Goal: Complete application form: Complete application form

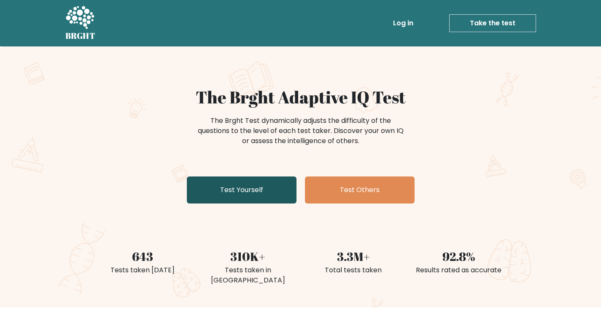
click at [224, 195] on link "Test Yourself" at bounding box center [242, 189] width 110 height 27
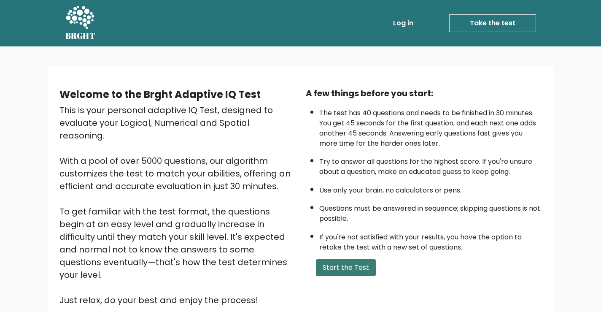
click at [344, 274] on button "Start the Test" at bounding box center [346, 267] width 60 height 17
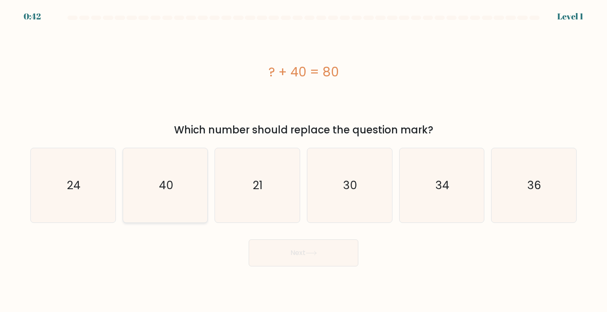
click at [190, 194] on icon "40" at bounding box center [165, 185] width 75 height 75
click at [304, 160] on input "b. 40" at bounding box center [304, 158] width 0 height 4
radio input "true"
click at [265, 256] on button "Next" at bounding box center [304, 252] width 110 height 27
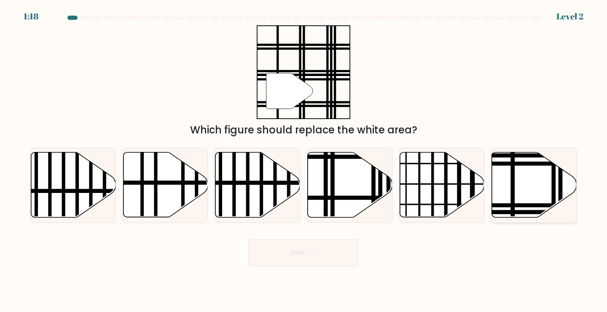
click at [510, 183] on icon at bounding box center [534, 184] width 85 height 65
click at [304, 160] on input "f." at bounding box center [304, 158] width 0 height 4
radio input "true"
click at [278, 244] on button "Next" at bounding box center [304, 252] width 110 height 27
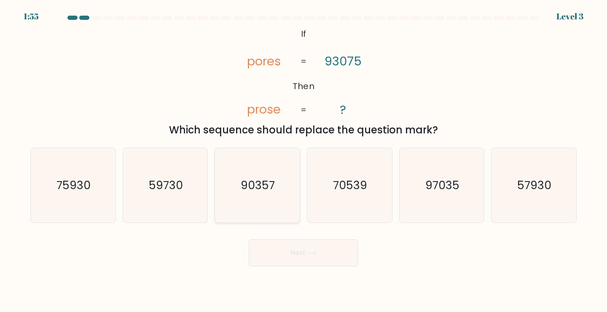
click at [266, 196] on icon "90357" at bounding box center [257, 185] width 75 height 75
click at [304, 160] on input "c. 90357" at bounding box center [304, 158] width 0 height 4
radio input "true"
click at [272, 238] on div "Next" at bounding box center [303, 249] width 557 height 33
click at [272, 247] on button "Next" at bounding box center [304, 252] width 110 height 27
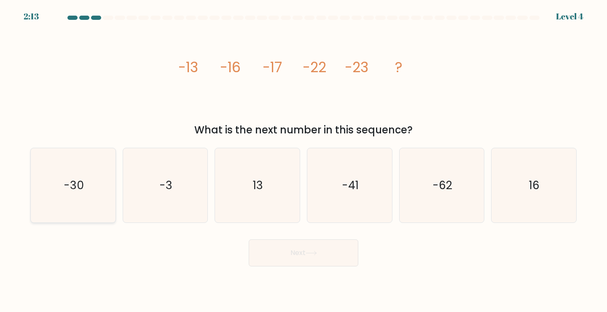
click at [88, 188] on icon "-30" at bounding box center [73, 185] width 75 height 75
click at [304, 160] on input "a. -30" at bounding box center [304, 158] width 0 height 4
radio input "true"
click at [259, 247] on button "Next" at bounding box center [304, 252] width 110 height 27
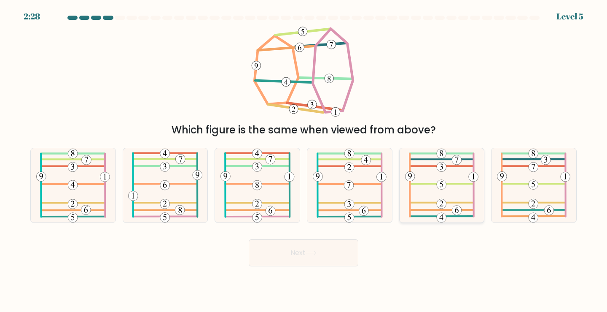
click at [424, 195] on icon at bounding box center [441, 185] width 73 height 75
click at [304, 160] on input "e." at bounding box center [304, 158] width 0 height 4
radio input "true"
click at [278, 252] on button "Next" at bounding box center [304, 252] width 110 height 27
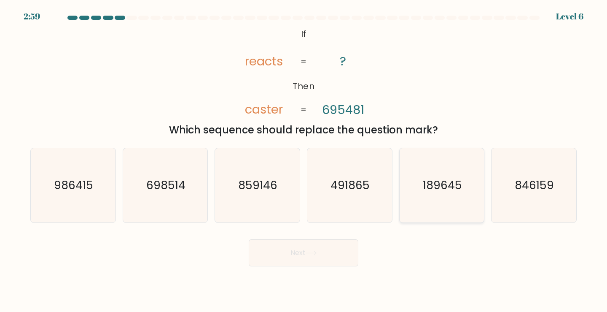
click at [418, 195] on icon "189645" at bounding box center [442, 185] width 75 height 75
click at [304, 160] on input "e. 189645" at bounding box center [304, 158] width 0 height 4
radio input "true"
click at [270, 256] on button "Next" at bounding box center [304, 252] width 110 height 27
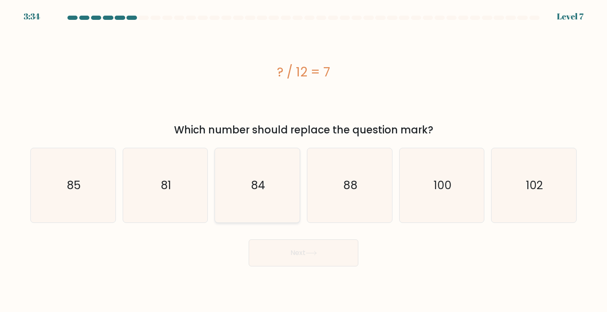
click at [257, 186] on text "84" at bounding box center [258, 185] width 14 height 16
click at [304, 160] on input "c. 84" at bounding box center [304, 158] width 0 height 4
radio input "true"
click at [256, 259] on button "Next" at bounding box center [304, 252] width 110 height 27
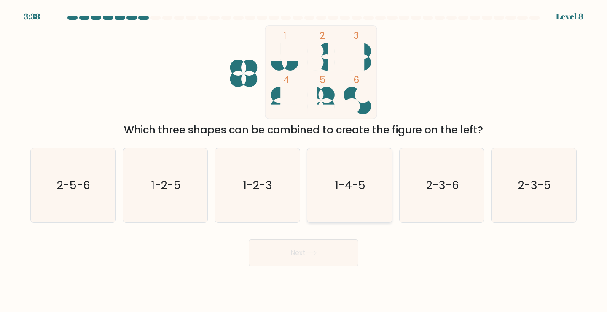
click at [378, 205] on icon "1-4-5" at bounding box center [349, 185] width 75 height 75
click at [304, 160] on input "d. 1-4-5" at bounding box center [304, 158] width 0 height 4
radio input "true"
click at [298, 250] on button "Next" at bounding box center [304, 252] width 110 height 27
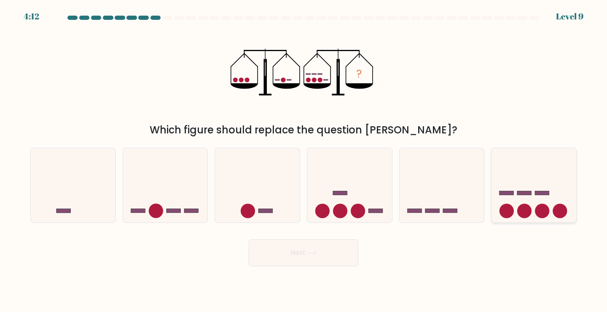
click at [511, 203] on icon at bounding box center [534, 185] width 85 height 70
click at [304, 160] on input "f." at bounding box center [304, 158] width 0 height 4
radio input "true"
click at [291, 251] on button "Next" at bounding box center [304, 252] width 110 height 27
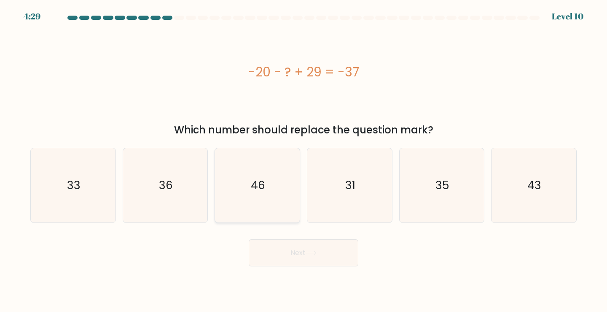
click at [275, 186] on icon "46" at bounding box center [257, 185] width 75 height 75
click at [304, 160] on input "c. 46" at bounding box center [304, 158] width 0 height 4
radio input "true"
click at [287, 247] on button "Next" at bounding box center [304, 252] width 110 height 27
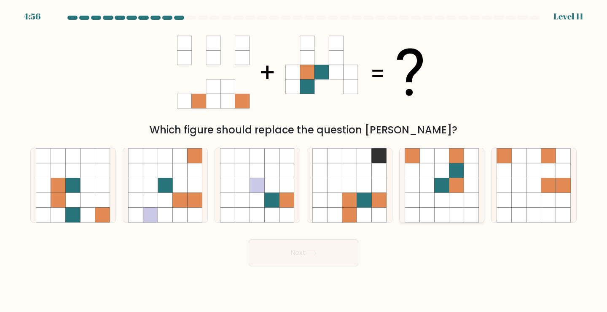
click at [431, 195] on icon at bounding box center [426, 200] width 15 height 15
click at [304, 160] on input "e." at bounding box center [304, 158] width 0 height 4
radio input "true"
click at [290, 241] on button "Next" at bounding box center [304, 252] width 110 height 27
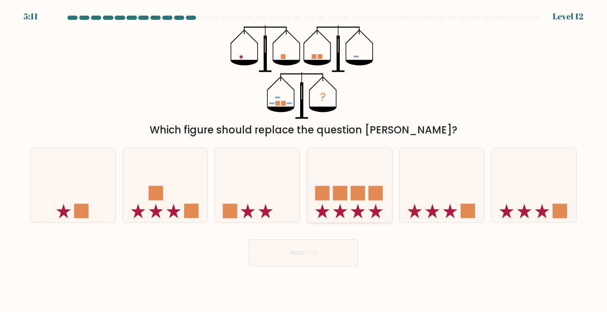
click at [348, 173] on icon at bounding box center [349, 185] width 85 height 70
click at [304, 160] on input "d." at bounding box center [304, 158] width 0 height 4
radio input "true"
click at [270, 259] on button "Next" at bounding box center [304, 252] width 110 height 27
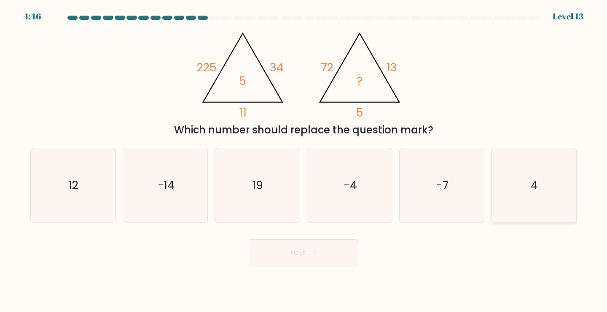
click at [524, 197] on icon "4" at bounding box center [534, 185] width 75 height 75
click at [304, 160] on input "f. 4" at bounding box center [304, 158] width 0 height 4
radio input "true"
click at [282, 258] on button "Next" at bounding box center [304, 252] width 110 height 27
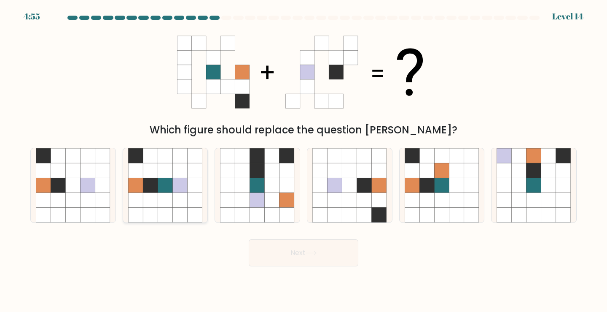
click at [185, 189] on icon at bounding box center [180, 184] width 15 height 15
click at [304, 160] on input "b." at bounding box center [304, 158] width 0 height 4
radio input "true"
click at [274, 252] on button "Next" at bounding box center [304, 252] width 110 height 27
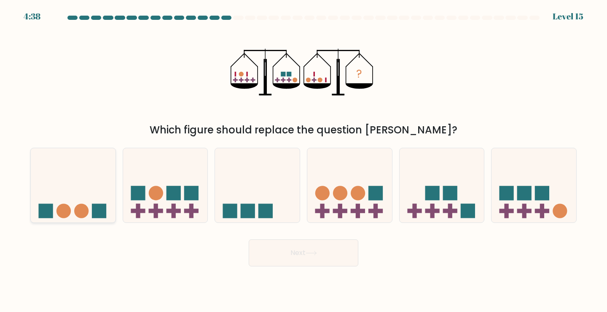
click at [86, 200] on icon at bounding box center [73, 185] width 85 height 70
click at [304, 160] on input "a." at bounding box center [304, 158] width 0 height 4
radio input "true"
click at [262, 251] on button "Next" at bounding box center [304, 252] width 110 height 27
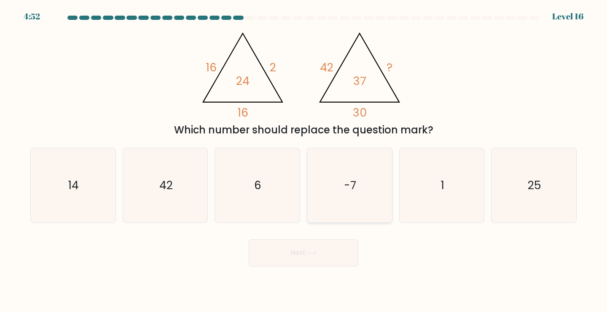
click at [335, 188] on icon "-7" at bounding box center [349, 185] width 75 height 75
click at [304, 160] on input "d. -7" at bounding box center [304, 158] width 0 height 4
radio input "true"
click at [296, 247] on button "Next" at bounding box center [304, 252] width 110 height 27
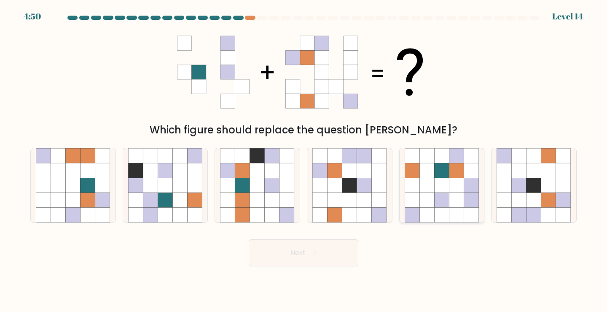
click at [433, 191] on icon at bounding box center [426, 184] width 15 height 15
click at [304, 160] on input "e." at bounding box center [304, 158] width 0 height 4
radio input "true"
click at [279, 248] on button "Next" at bounding box center [304, 252] width 110 height 27
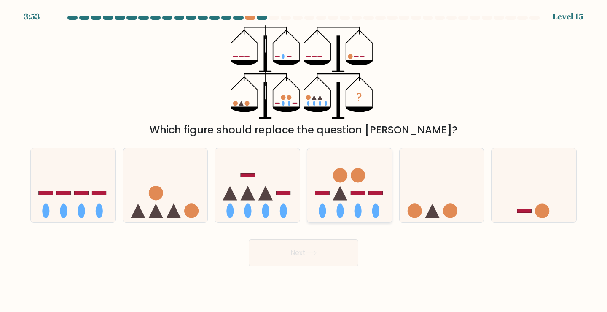
click at [350, 190] on icon at bounding box center [349, 185] width 85 height 70
click at [304, 160] on input "d." at bounding box center [304, 158] width 0 height 4
radio input "true"
click at [300, 242] on button "Next" at bounding box center [304, 252] width 110 height 27
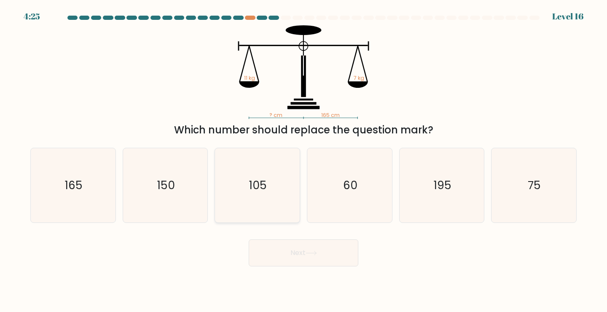
click at [272, 186] on icon "105" at bounding box center [257, 185] width 75 height 75
click at [304, 160] on input "c. 105" at bounding box center [304, 158] width 0 height 4
radio input "true"
click at [273, 249] on button "Next" at bounding box center [304, 252] width 110 height 27
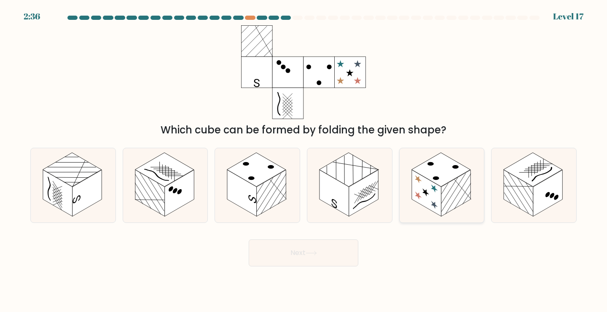
click at [443, 197] on rect at bounding box center [456, 192] width 30 height 46
click at [304, 160] on input "e." at bounding box center [304, 158] width 0 height 4
radio input "true"
click at [281, 249] on button "Next" at bounding box center [304, 252] width 110 height 27
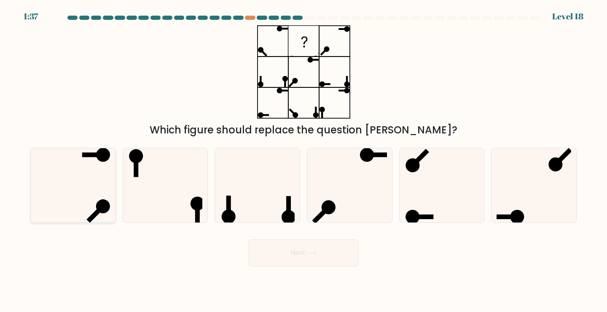
click at [107, 209] on circle at bounding box center [103, 206] width 20 height 20
click at [304, 160] on input "a." at bounding box center [304, 158] width 0 height 4
radio input "true"
click at [274, 254] on button "Next" at bounding box center [304, 252] width 110 height 27
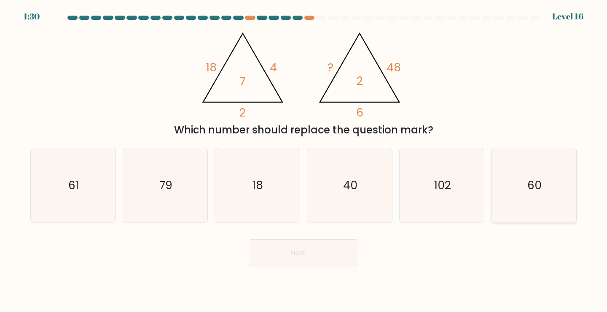
click at [565, 179] on icon "60" at bounding box center [534, 185] width 75 height 75
click at [304, 160] on input "f. 60" at bounding box center [304, 158] width 0 height 4
radio input "true"
click at [292, 248] on button "Next" at bounding box center [304, 252] width 110 height 27
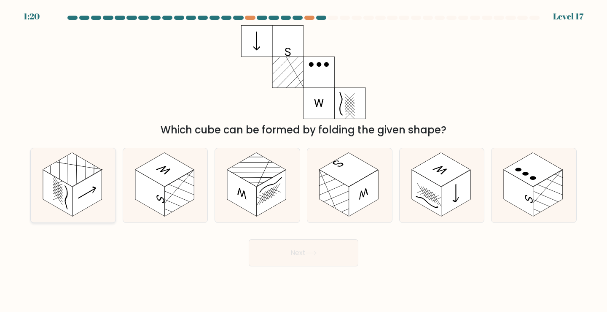
click at [99, 193] on rect at bounding box center [88, 192] width 30 height 46
click at [304, 160] on input "a." at bounding box center [304, 158] width 0 height 4
radio input "true"
click at [298, 245] on button "Next" at bounding box center [304, 252] width 110 height 27
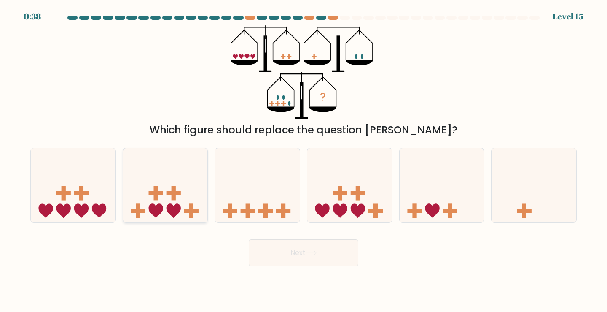
click at [177, 194] on rect at bounding box center [174, 193] width 14 height 4
click at [304, 160] on input "b." at bounding box center [304, 158] width 0 height 4
radio input "true"
click at [282, 261] on button "Next" at bounding box center [304, 252] width 110 height 27
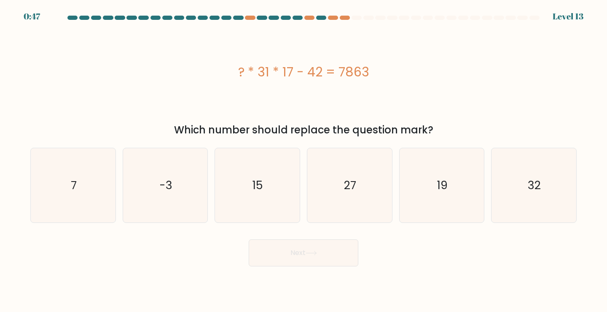
click at [433, 287] on body "0:47 Level 13 7" at bounding box center [303, 156] width 607 height 312
click at [285, 176] on icon "15" at bounding box center [257, 185] width 75 height 75
click at [304, 160] on input "c. 15" at bounding box center [304, 158] width 0 height 4
radio input "true"
click at [284, 250] on button "Next" at bounding box center [304, 252] width 110 height 27
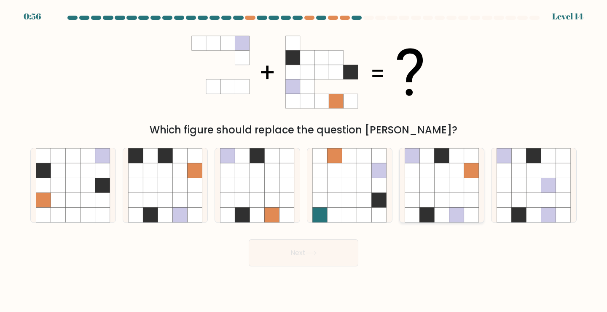
click at [429, 196] on icon at bounding box center [426, 200] width 15 height 15
click at [304, 160] on input "e." at bounding box center [304, 158] width 0 height 4
radio input "true"
click at [269, 242] on button "Next" at bounding box center [304, 252] width 110 height 27
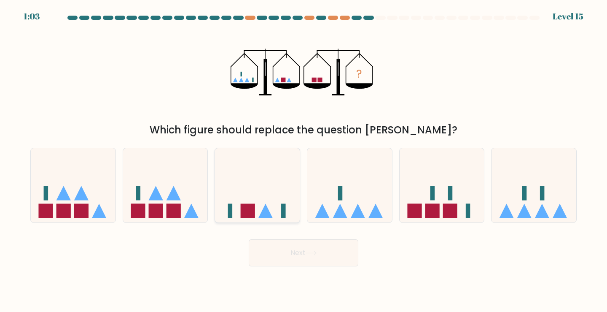
click at [264, 158] on icon at bounding box center [257, 185] width 85 height 70
click at [304, 158] on input "c." at bounding box center [304, 158] width 0 height 4
radio input "true"
click at [287, 262] on button "Next" at bounding box center [304, 252] width 110 height 27
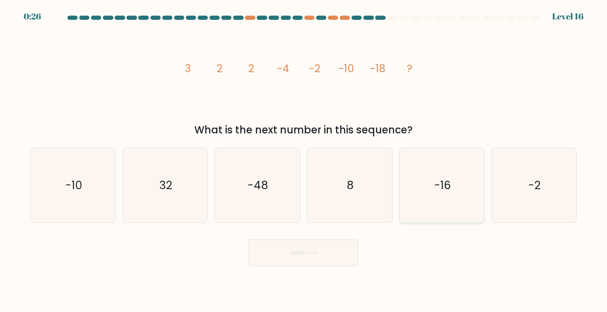
click at [422, 191] on icon "-16" at bounding box center [442, 185] width 75 height 75
click at [304, 160] on input "e. -16" at bounding box center [304, 158] width 0 height 4
radio input "true"
click at [285, 250] on button "Next" at bounding box center [304, 252] width 110 height 27
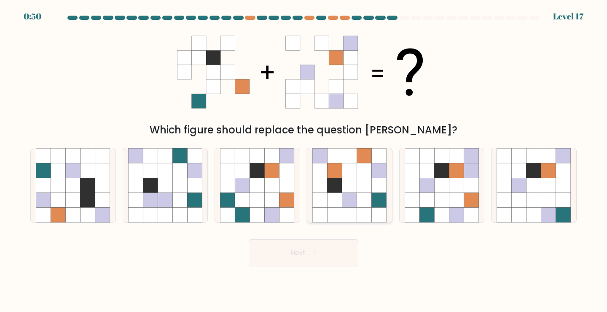
click at [357, 204] on icon at bounding box center [364, 200] width 15 height 15
click at [304, 160] on input "d." at bounding box center [304, 158] width 0 height 4
radio input "true"
click at [288, 254] on button "Next" at bounding box center [304, 252] width 110 height 27
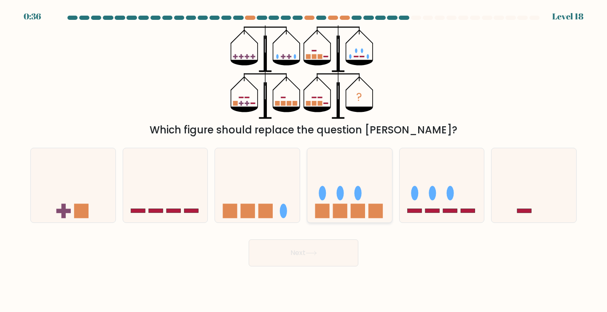
click at [356, 211] on rect at bounding box center [358, 211] width 14 height 14
click at [304, 160] on input "d." at bounding box center [304, 158] width 0 height 4
radio input "true"
click at [268, 252] on button "Next" at bounding box center [304, 252] width 110 height 27
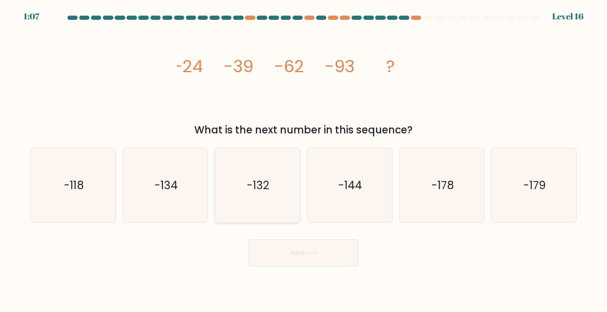
click at [260, 188] on text "-132" at bounding box center [258, 185] width 23 height 16
click at [304, 160] on input "c. -132" at bounding box center [304, 158] width 0 height 4
radio input "true"
click at [288, 261] on button "Next" at bounding box center [304, 252] width 110 height 27
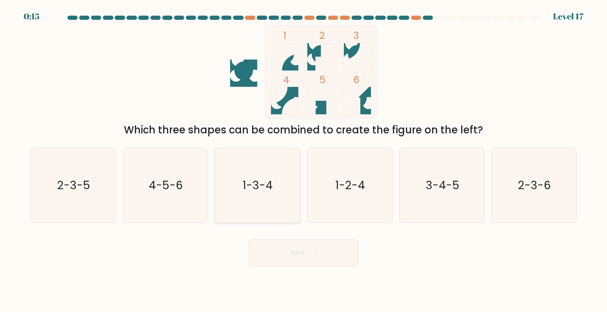
click at [269, 197] on icon "1-3-4" at bounding box center [257, 185] width 75 height 75
click at [304, 160] on input "c. 1-3-4" at bounding box center [304, 158] width 0 height 4
radio input "true"
click at [280, 249] on button "Next" at bounding box center [304, 252] width 110 height 27
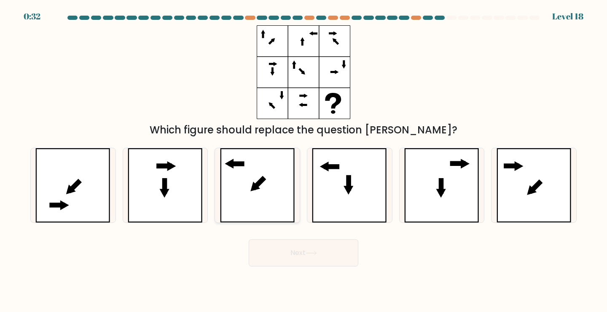
click at [243, 180] on icon at bounding box center [257, 185] width 75 height 75
click at [304, 160] on input "c." at bounding box center [304, 158] width 0 height 4
radio input "true"
click at [256, 244] on button "Next" at bounding box center [304, 252] width 110 height 27
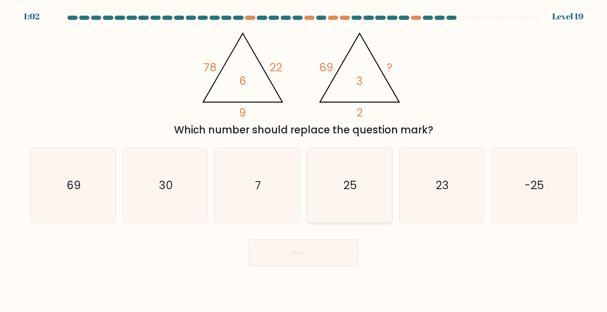
click at [364, 181] on icon "25" at bounding box center [349, 185] width 75 height 75
click at [304, 160] on input "d. 25" at bounding box center [304, 158] width 0 height 4
radio input "true"
click at [293, 257] on button "Next" at bounding box center [304, 252] width 110 height 27
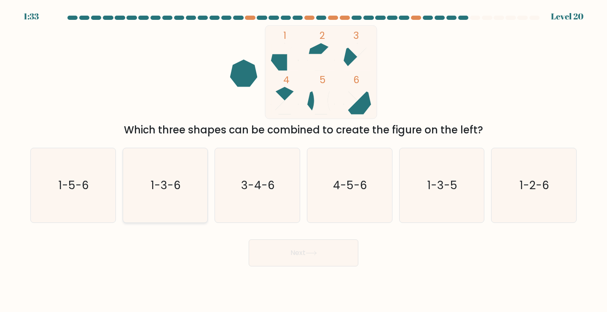
click at [134, 206] on icon "1-3-6" at bounding box center [165, 185] width 75 height 75
click at [304, 160] on input "b. 1-3-6" at bounding box center [304, 158] width 0 height 4
radio input "true"
click at [254, 249] on button "Next" at bounding box center [304, 252] width 110 height 27
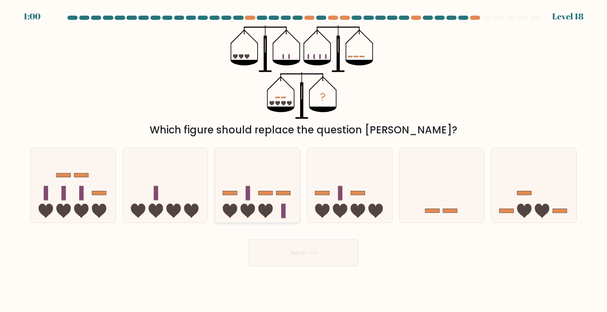
click at [237, 201] on icon at bounding box center [257, 185] width 85 height 70
click at [304, 160] on input "c." at bounding box center [304, 158] width 0 height 4
radio input "true"
click at [259, 255] on button "Next" at bounding box center [304, 252] width 110 height 27
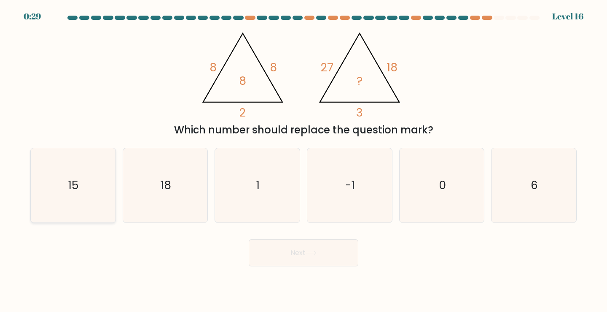
click at [75, 175] on icon "15" at bounding box center [73, 185] width 75 height 75
click at [304, 160] on input "a. 15" at bounding box center [304, 158] width 0 height 4
radio input "true"
click at [281, 247] on button "Next" at bounding box center [304, 252] width 110 height 27
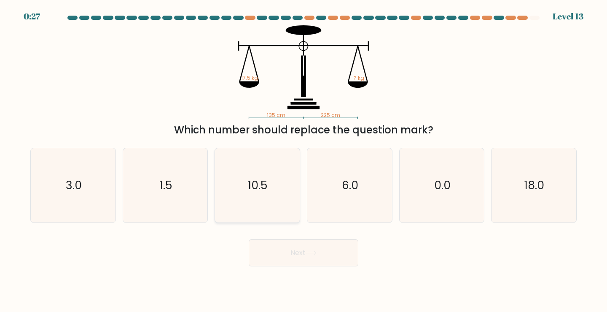
click at [259, 184] on text "10.5" at bounding box center [258, 185] width 20 height 16
click at [304, 160] on input "c. 10.5" at bounding box center [304, 158] width 0 height 4
radio input "true"
drag, startPoint x: 262, startPoint y: 242, endPoint x: 263, endPoint y: 248, distance: 5.5
click at [263, 247] on button "Next" at bounding box center [304, 252] width 110 height 27
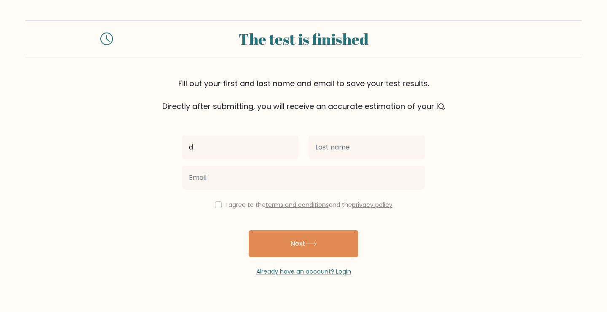
type input "d"
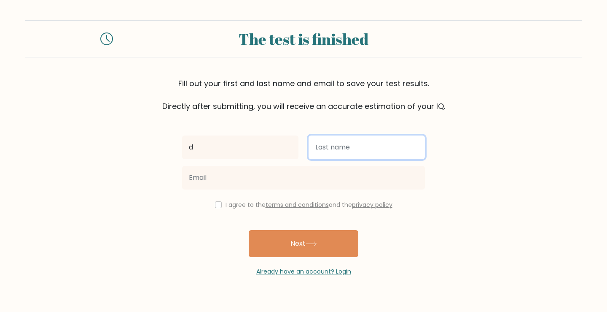
click at [332, 153] on input "text" at bounding box center [367, 147] width 116 height 24
type input "A G"
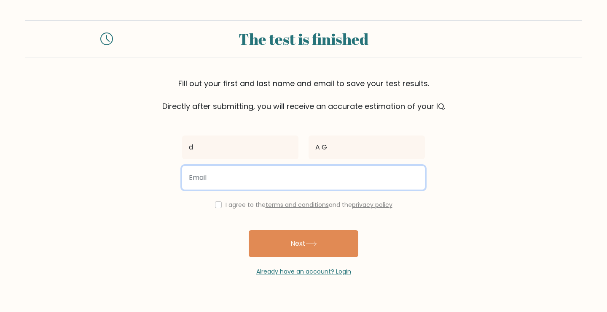
click at [269, 180] on input "email" at bounding box center [303, 178] width 243 height 24
type input "[EMAIL_ADDRESS][DOMAIN_NAME]"
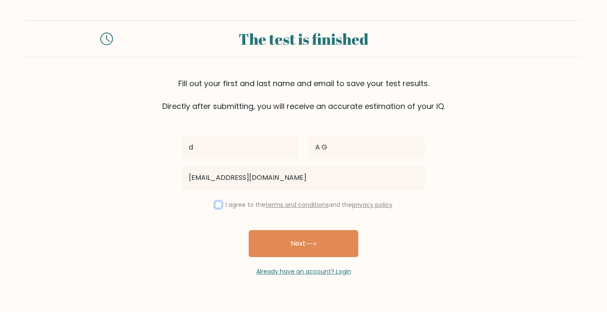
click at [215, 204] on input "checkbox" at bounding box center [218, 204] width 7 height 7
checkbox input "true"
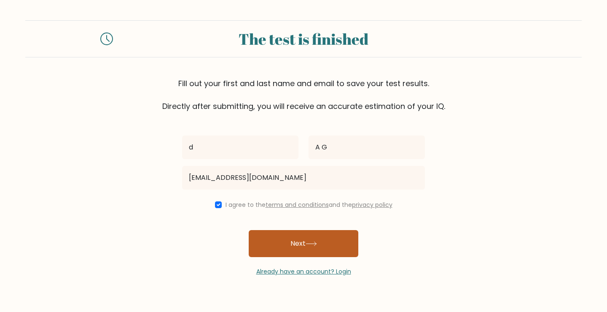
click at [286, 243] on button "Next" at bounding box center [304, 243] width 110 height 27
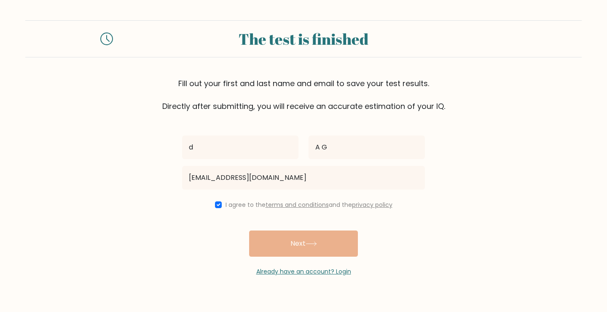
click at [279, 245] on div "d A G agdevnand@gmail.com I agree to the terms and conditions and the privacy p…" at bounding box center [303, 194] width 253 height 164
click at [277, 250] on div "d A G agdevnand@gmail.com I agree to the terms and conditions and the privacy p…" at bounding box center [303, 194] width 253 height 164
click at [280, 243] on div "d A G agdevnand@gmail.com I agree to the terms and conditions and the privacy p…" at bounding box center [303, 194] width 253 height 164
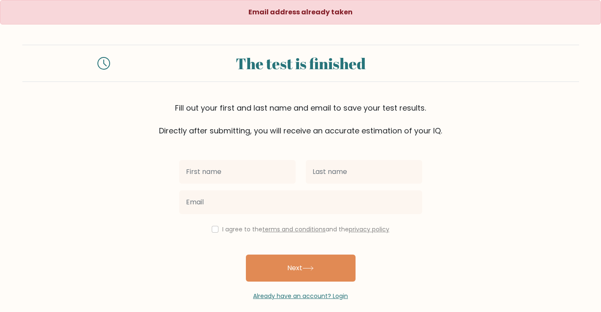
click at [102, 64] on icon at bounding box center [103, 63] width 13 height 13
drag, startPoint x: 102, startPoint y: 64, endPoint x: 530, endPoint y: 105, distance: 429.4
click at [530, 105] on div "Fill out your first and last name and email to save your test results. Directly…" at bounding box center [300, 119] width 557 height 34
drag, startPoint x: 275, startPoint y: 19, endPoint x: 277, endPoint y: 13, distance: 6.8
drag, startPoint x: 277, startPoint y: 13, endPoint x: 253, endPoint y: 49, distance: 44.0
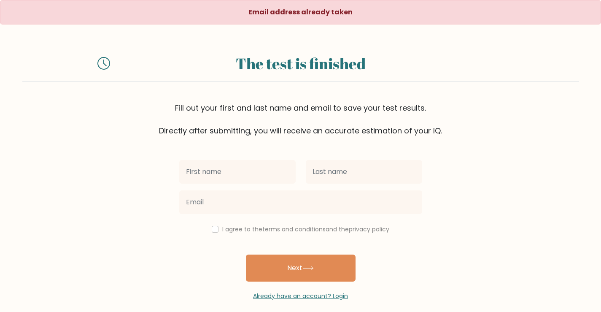
click at [253, 49] on div "The test is finished" at bounding box center [300, 63] width 557 height 37
click at [309, 298] on link "Already have an account? Login" at bounding box center [300, 295] width 95 height 8
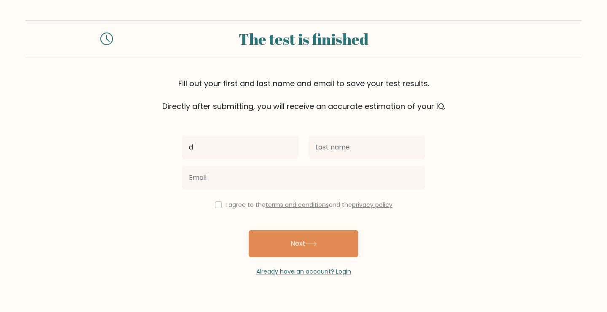
type input "d"
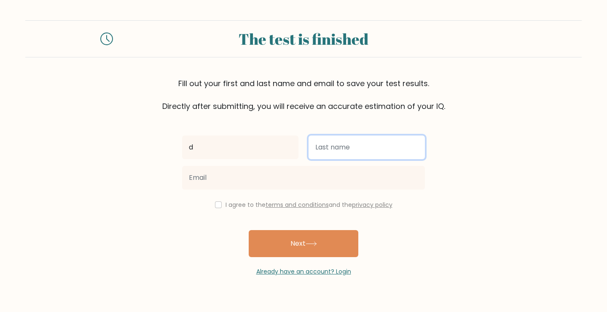
click at [332, 149] on input "text" at bounding box center [367, 147] width 116 height 24
type input "A G"
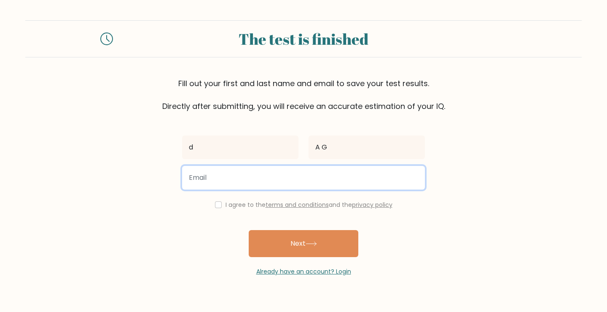
click at [285, 180] on input "email" at bounding box center [303, 178] width 243 height 24
type input "[EMAIL_ADDRESS][DOMAIN_NAME]"
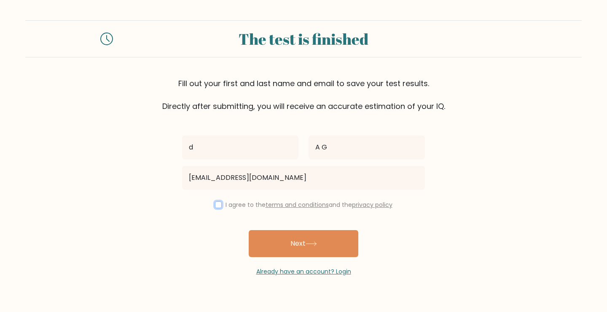
click at [215, 203] on input "checkbox" at bounding box center [218, 204] width 7 height 7
checkbox input "true"
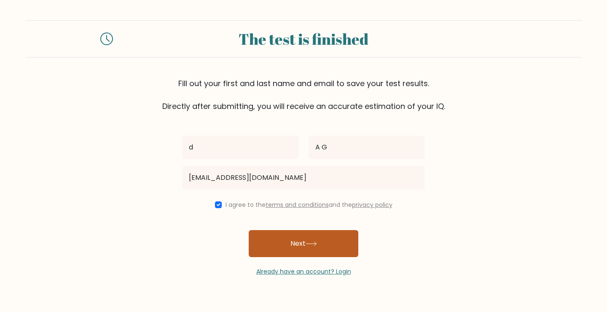
click at [279, 236] on button "Next" at bounding box center [304, 243] width 110 height 27
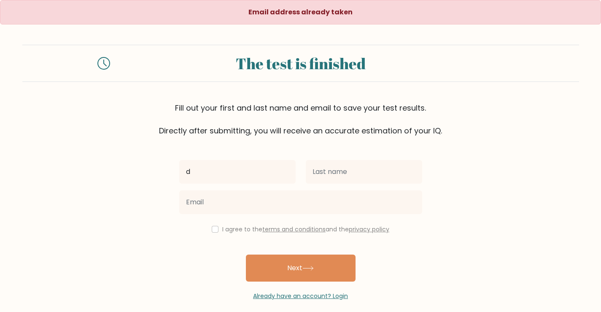
type input "d"
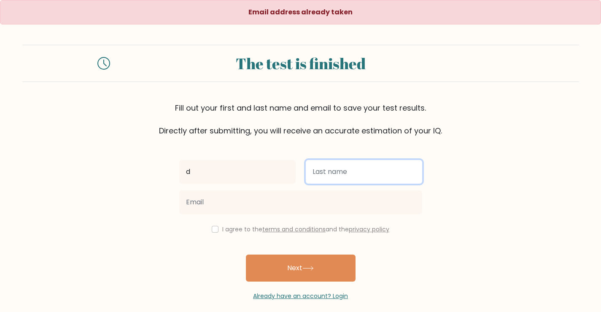
click at [345, 178] on input "text" at bounding box center [364, 172] width 116 height 24
type input "A G"
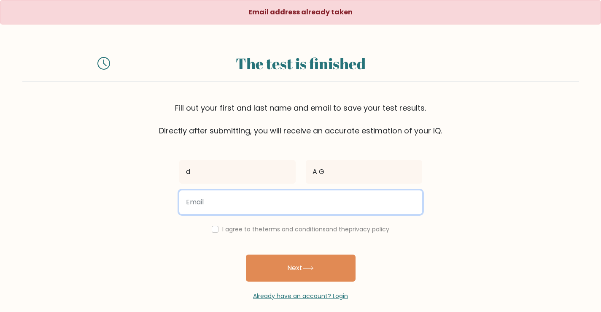
click at [284, 199] on input "email" at bounding box center [300, 202] width 243 height 24
type input "[EMAIL_ADDRESS][DOMAIN_NAME]"
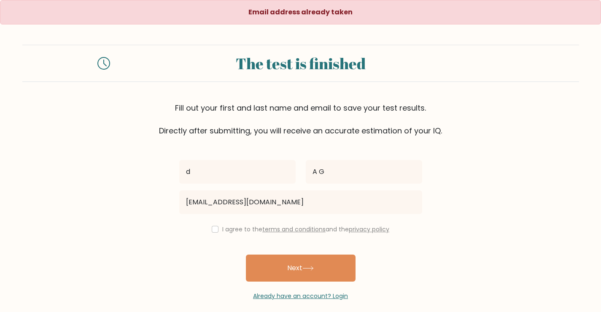
click at [218, 226] on div "I agree to the terms and conditions and the privacy policy" at bounding box center [300, 229] width 253 height 10
click at [217, 226] on div "I agree to the terms and conditions and the privacy policy" at bounding box center [300, 229] width 253 height 10
click at [215, 228] on input "checkbox" at bounding box center [215, 229] width 7 height 7
checkbox input "true"
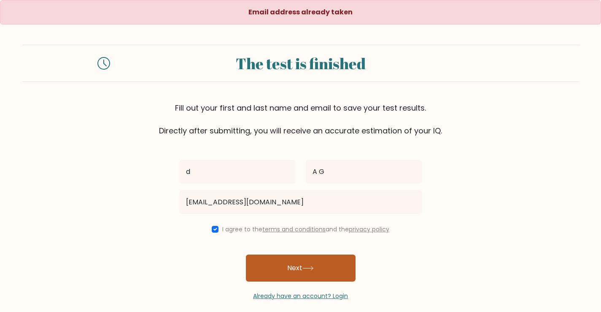
click at [276, 255] on button "Next" at bounding box center [301, 267] width 110 height 27
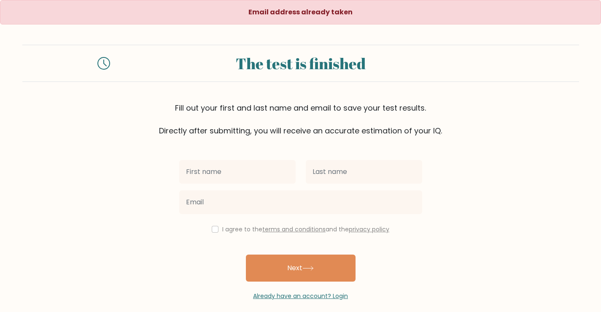
click at [260, 166] on input "text" at bounding box center [237, 172] width 116 height 24
type input "devnand"
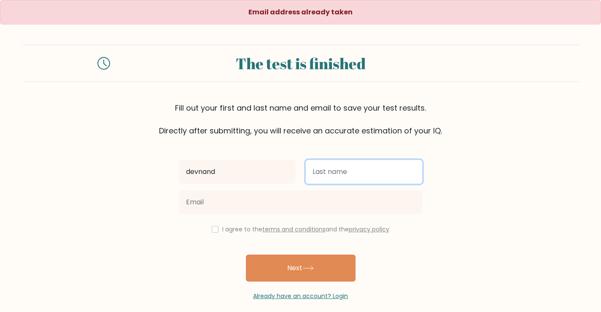
click at [321, 175] on input "text" at bounding box center [364, 172] width 116 height 24
type input "A G"
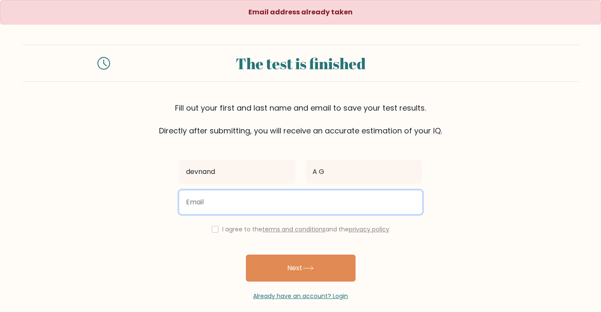
click at [237, 202] on input "email" at bounding box center [300, 202] width 243 height 24
type input "agdevnand@gmail.com"
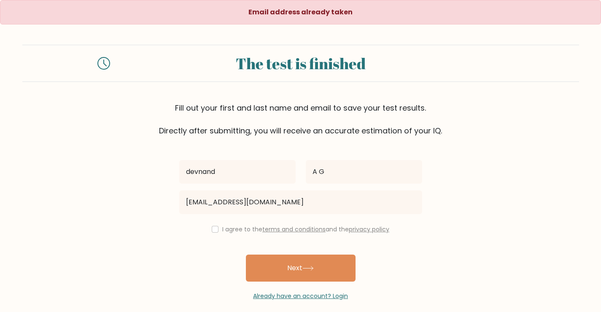
click at [208, 232] on div "I agree to the terms and conditions and the privacy policy" at bounding box center [300, 229] width 253 height 10
click at [212, 231] on input "checkbox" at bounding box center [215, 229] width 7 height 7
checkbox input "true"
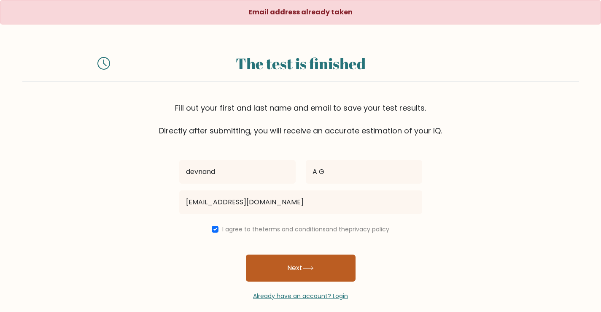
click at [279, 266] on button "Next" at bounding box center [301, 267] width 110 height 27
